Goal: Task Accomplishment & Management: Manage account settings

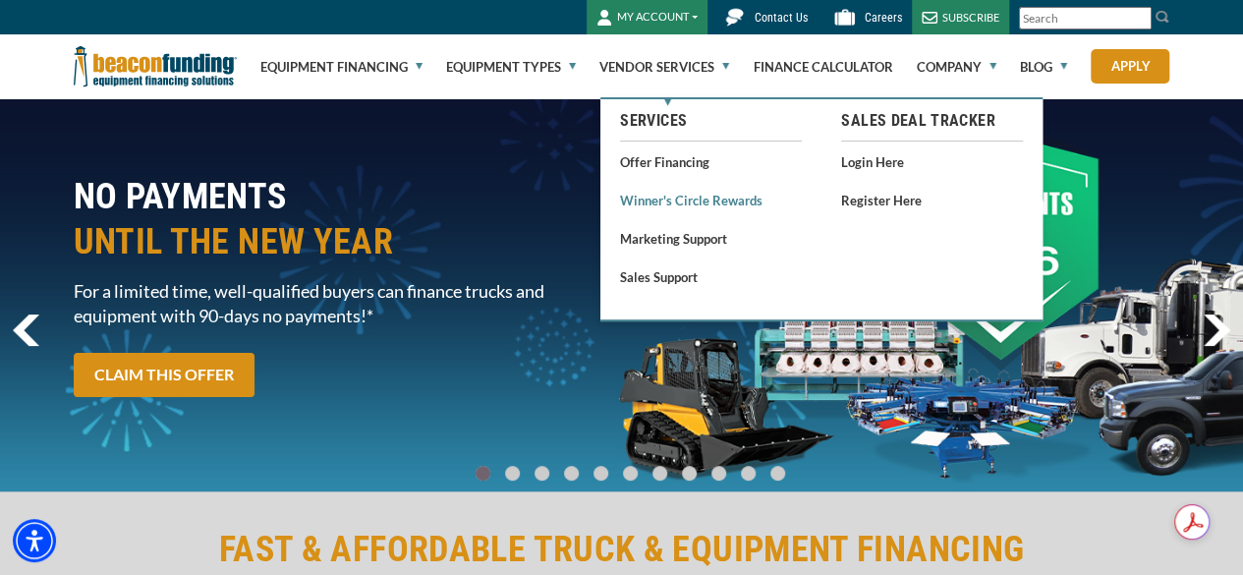
click at [696, 197] on link "Winner's Circle Rewards" at bounding box center [711, 200] width 182 height 25
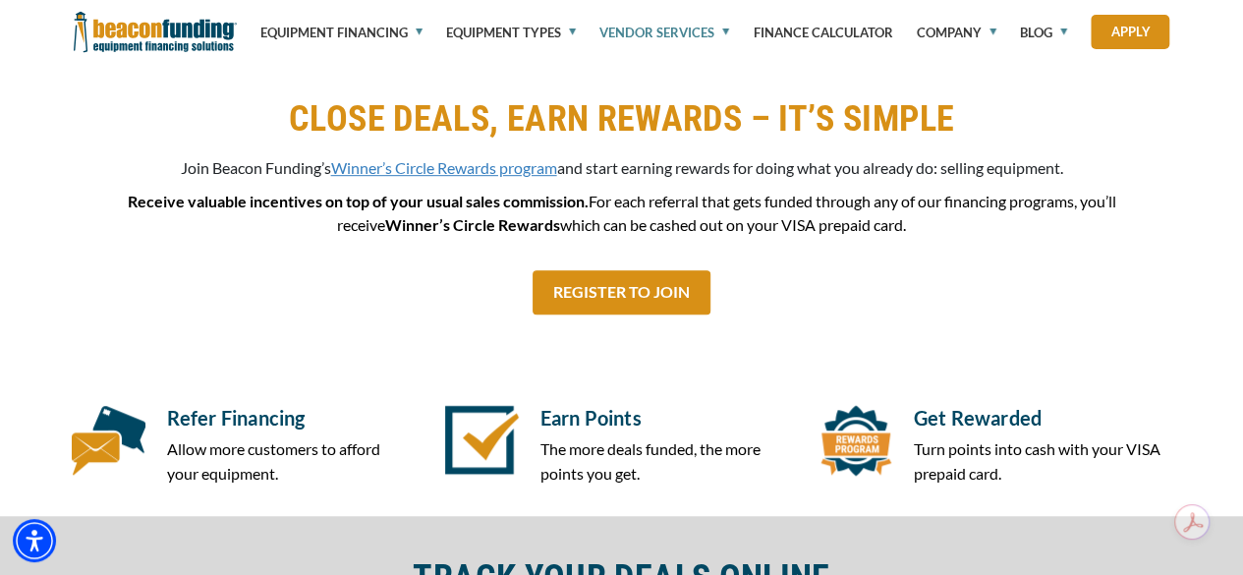
scroll to position [688, 0]
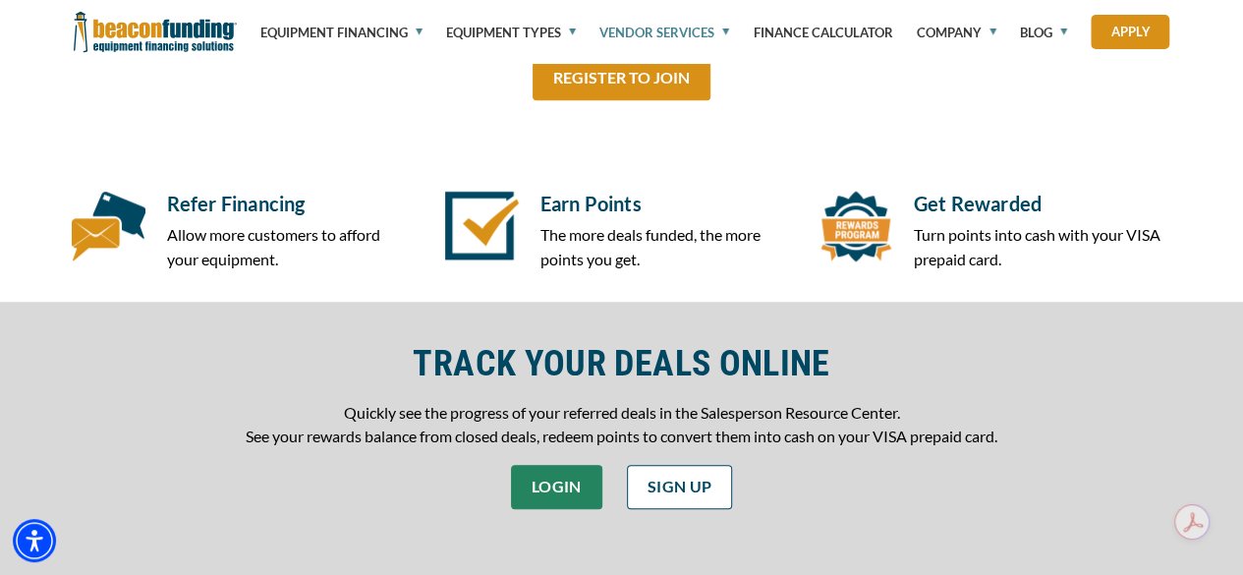
click at [580, 487] on link "LOGIN" at bounding box center [556, 487] width 91 height 44
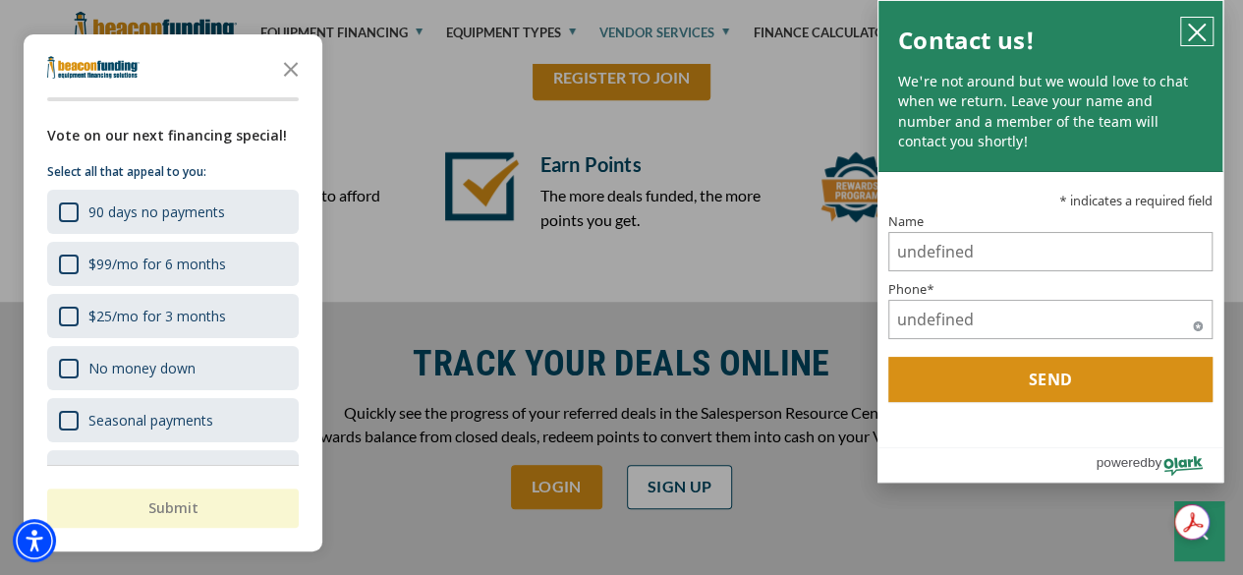
click at [1193, 39] on icon "close chatbox" at bounding box center [1197, 33] width 20 height 20
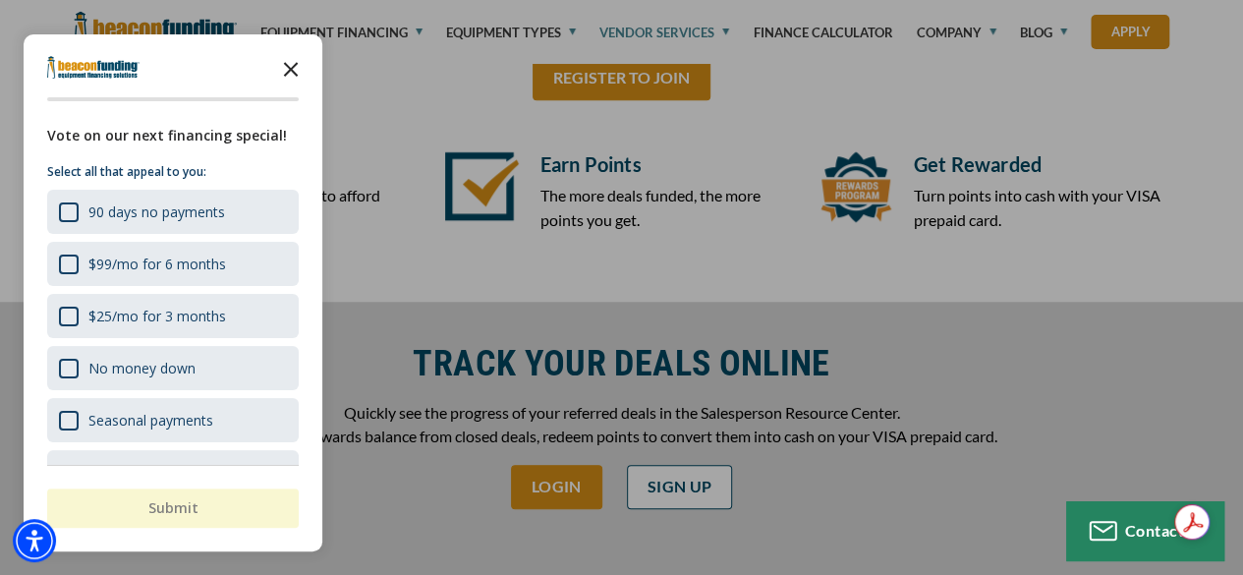
click at [273, 65] on icon "Close the survey" at bounding box center [290, 67] width 39 height 39
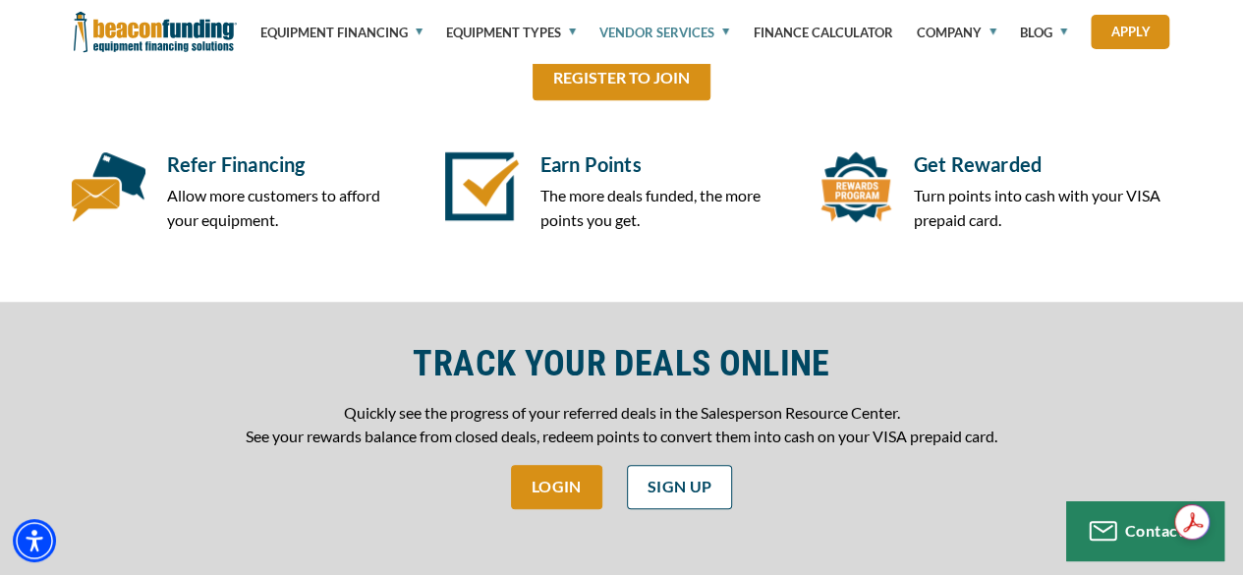
click at [623, 24] on link "Vendor Services" at bounding box center [664, 32] width 130 height 65
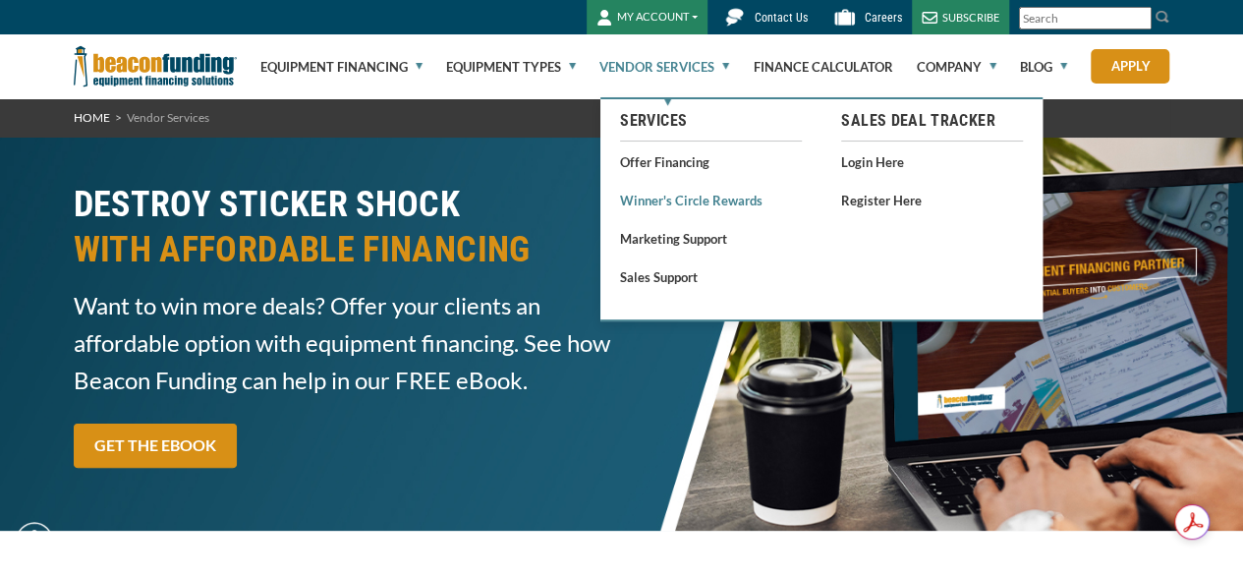
click at [687, 195] on link "Winner's Circle Rewards" at bounding box center [711, 200] width 182 height 25
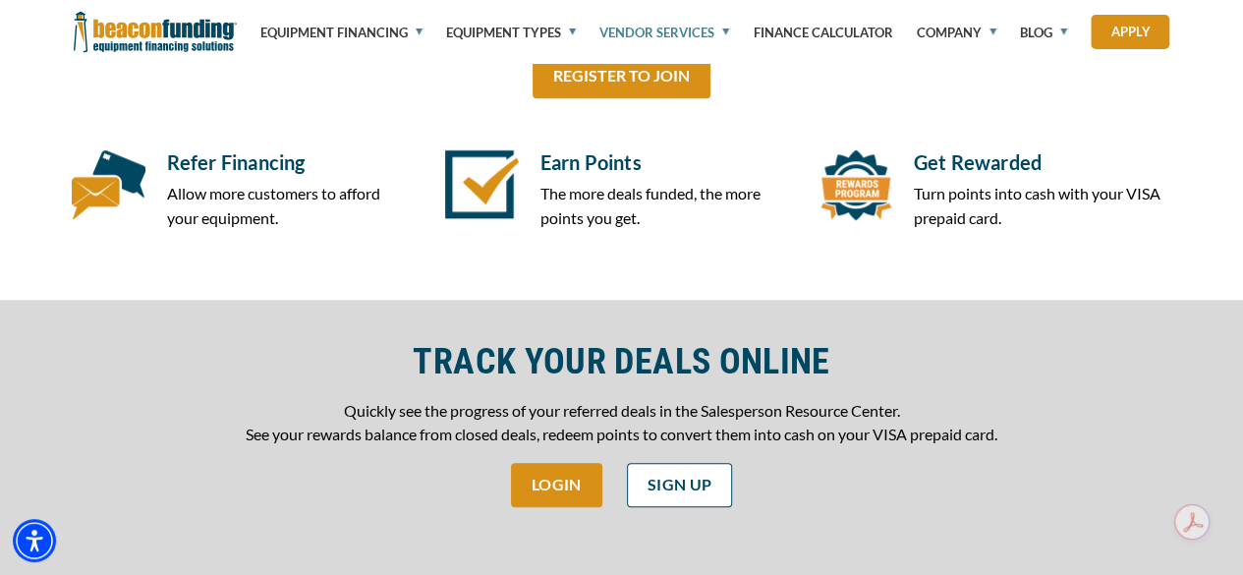
scroll to position [884, 0]
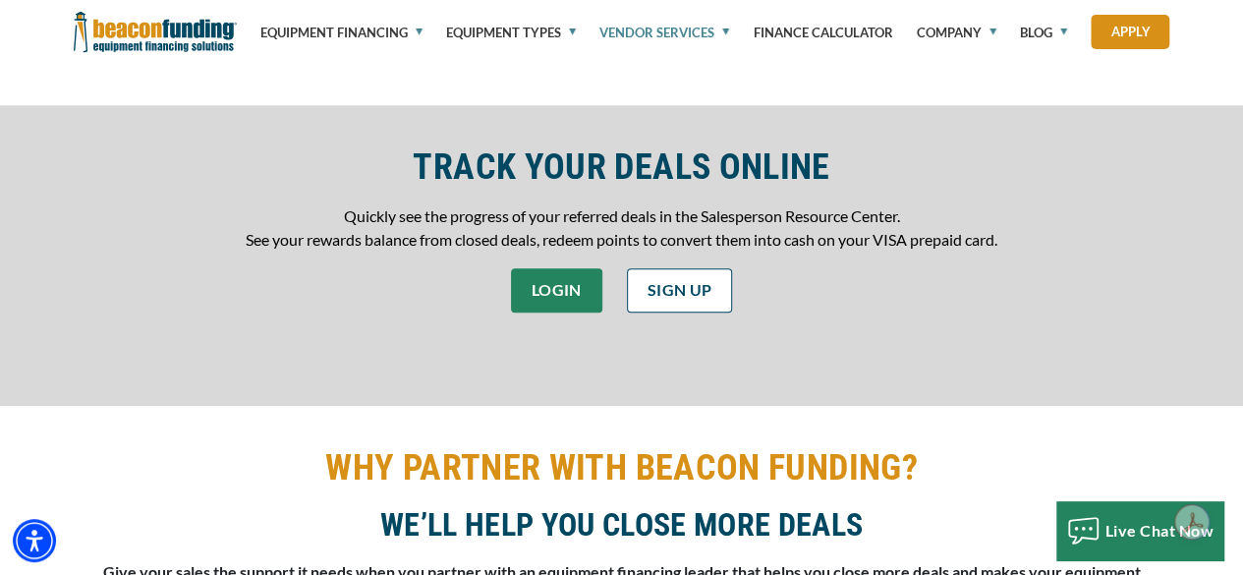
click at [586, 284] on link "LOGIN" at bounding box center [556, 290] width 91 height 44
